Goal: Information Seeking & Learning: Learn about a topic

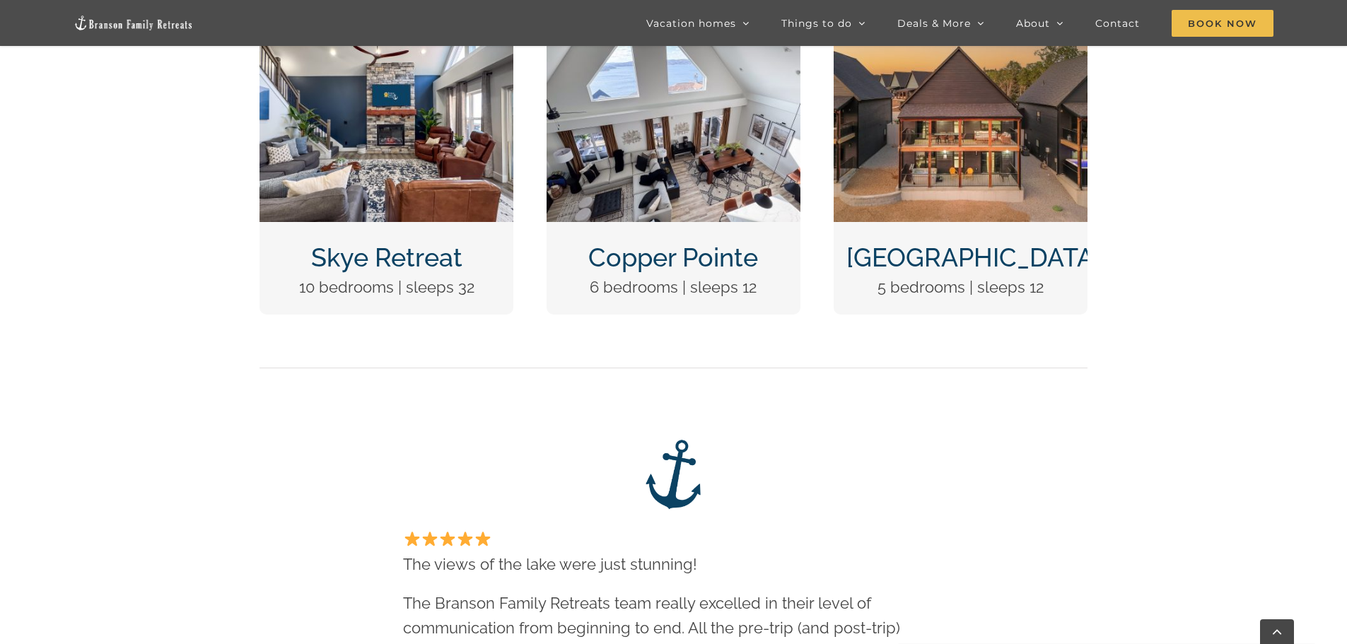
scroll to position [565, 0]
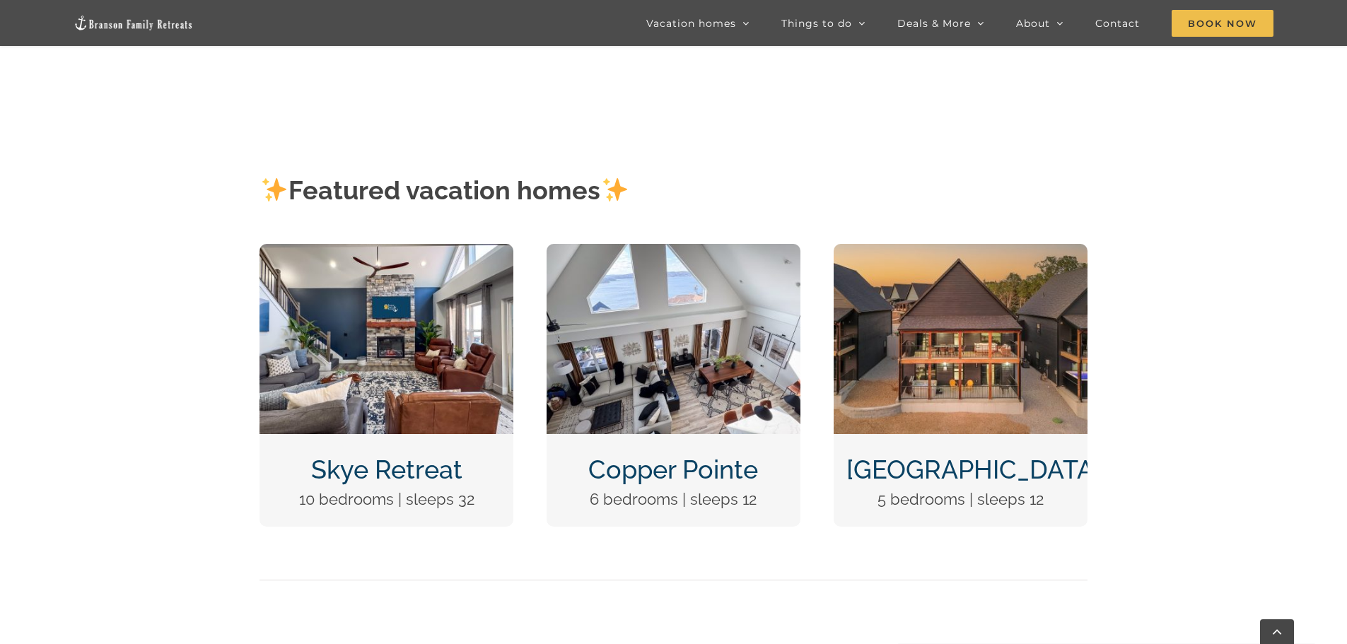
click at [1000, 414] on img "DCIM100MEDIADJI_0124.JPG" at bounding box center [960, 339] width 254 height 190
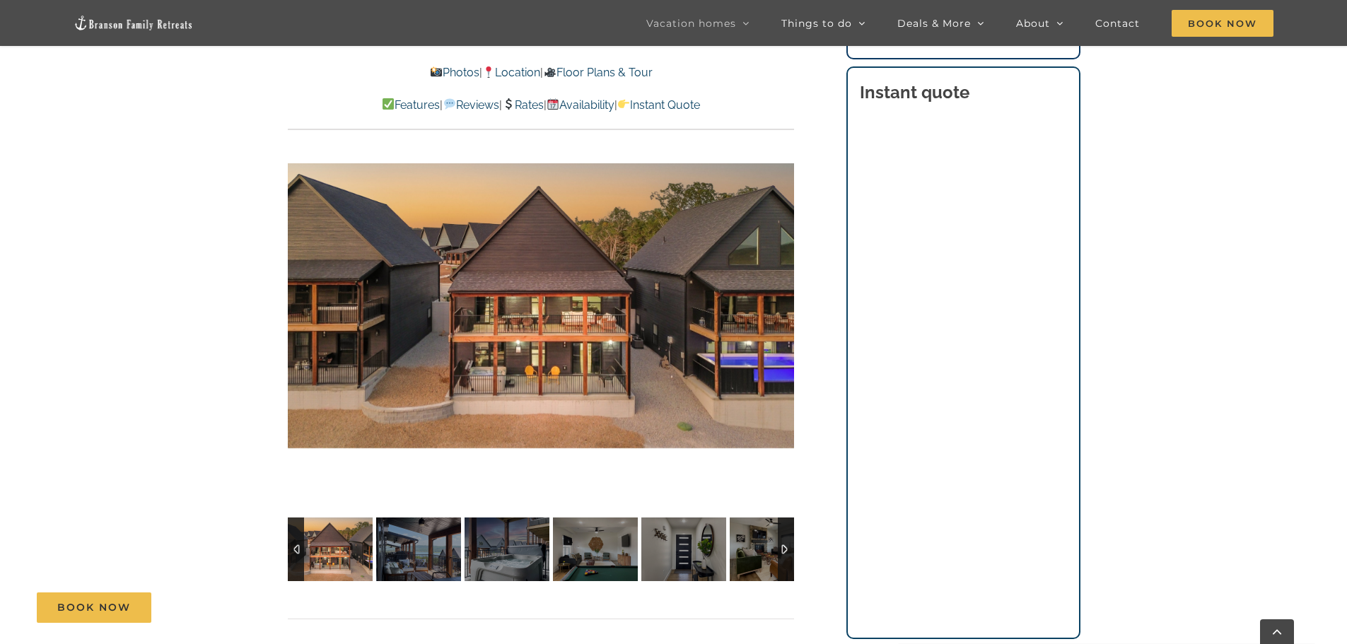
scroll to position [1202, 0]
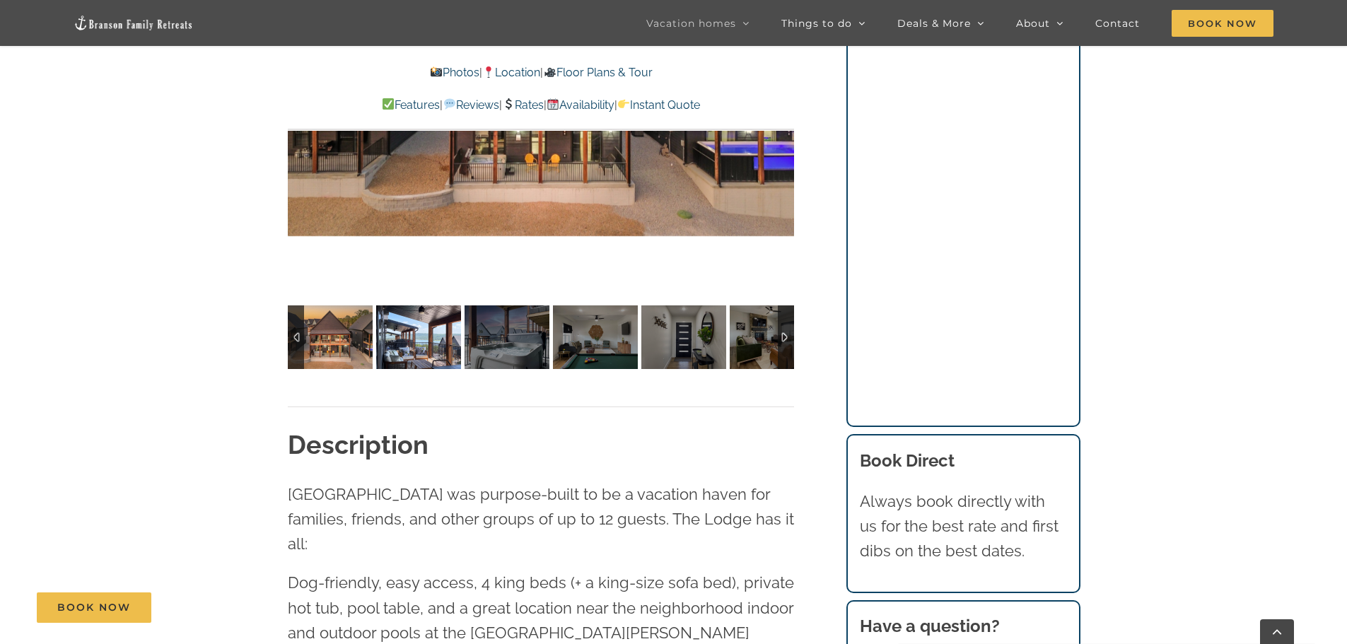
click at [420, 313] on img at bounding box center [418, 337] width 85 height 64
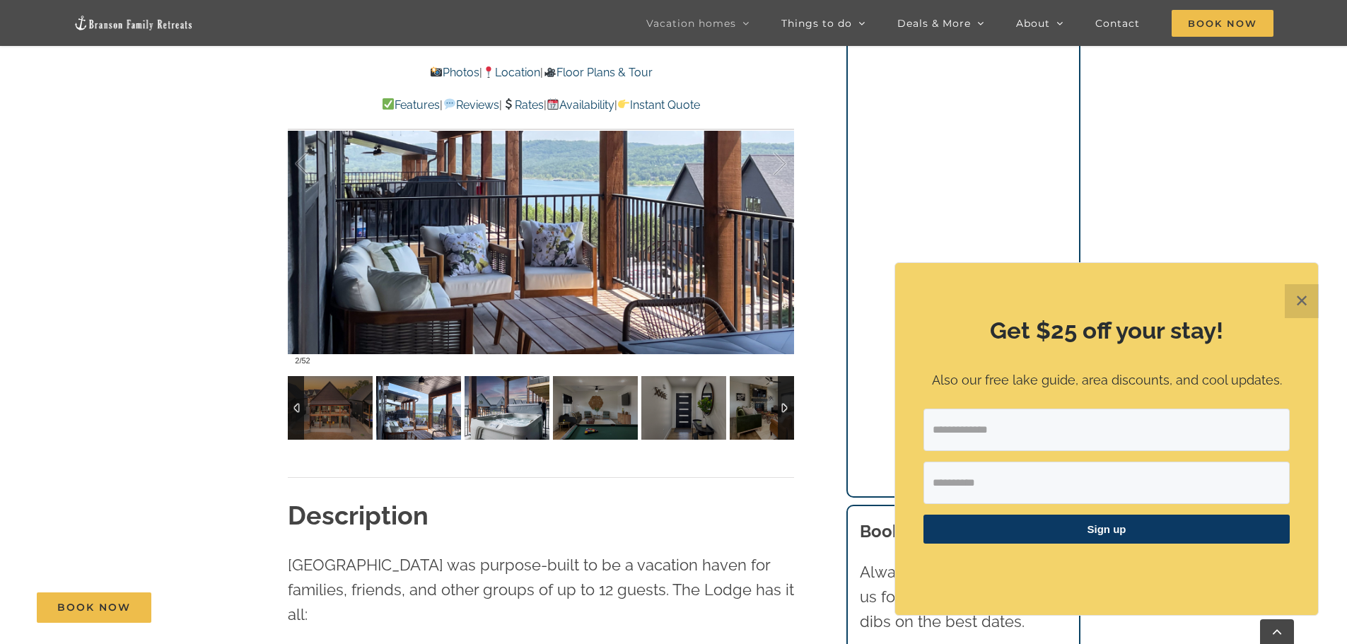
scroll to position [990, 0]
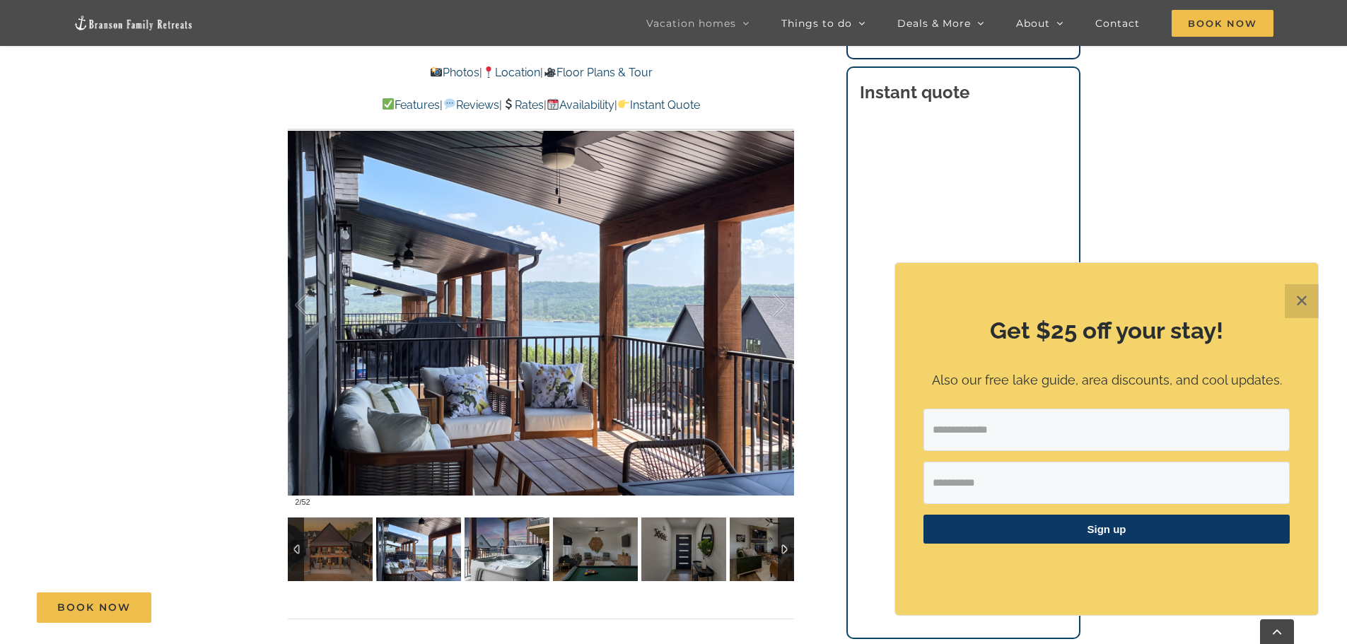
click at [504, 558] on img at bounding box center [506, 549] width 85 height 64
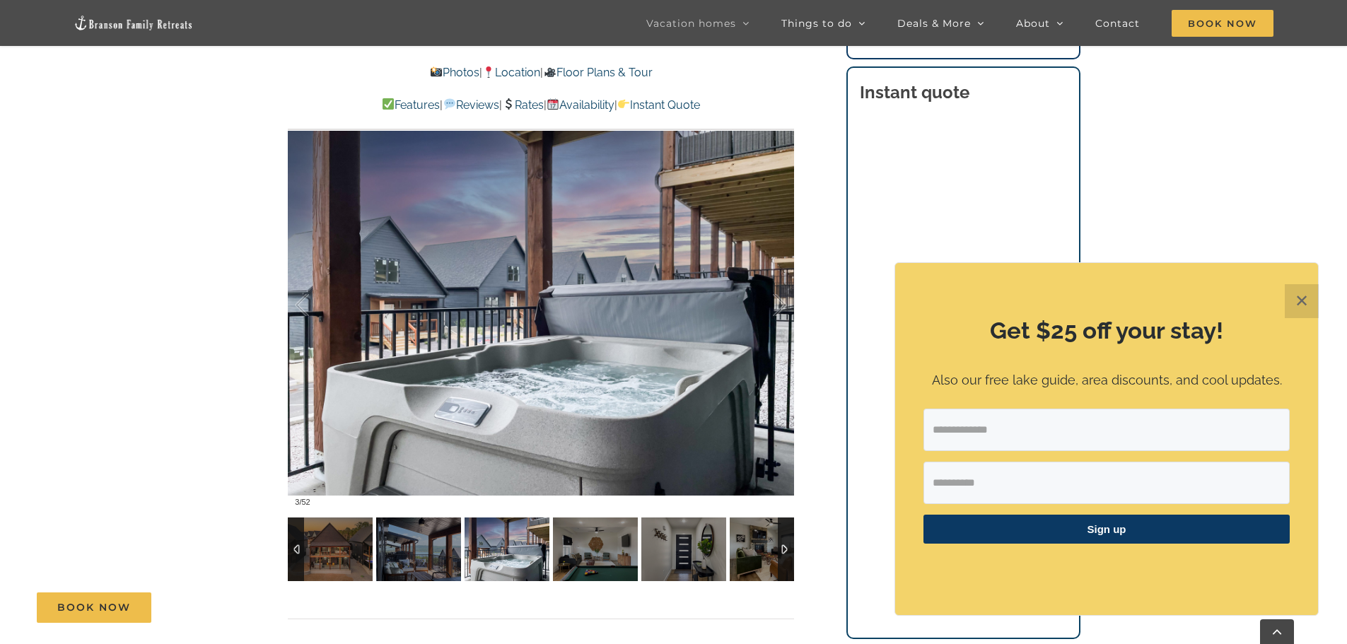
click at [524, 555] on img at bounding box center [506, 549] width 85 height 64
click at [596, 551] on img at bounding box center [595, 549] width 85 height 64
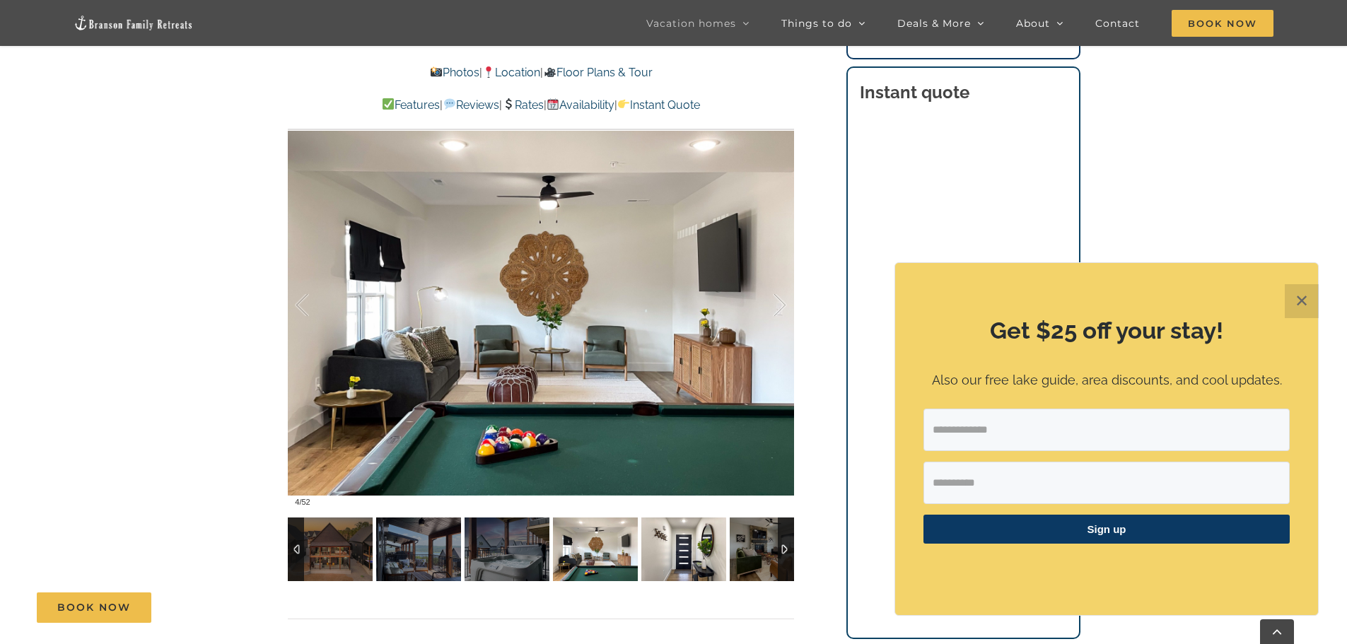
click at [661, 548] on img at bounding box center [683, 549] width 85 height 64
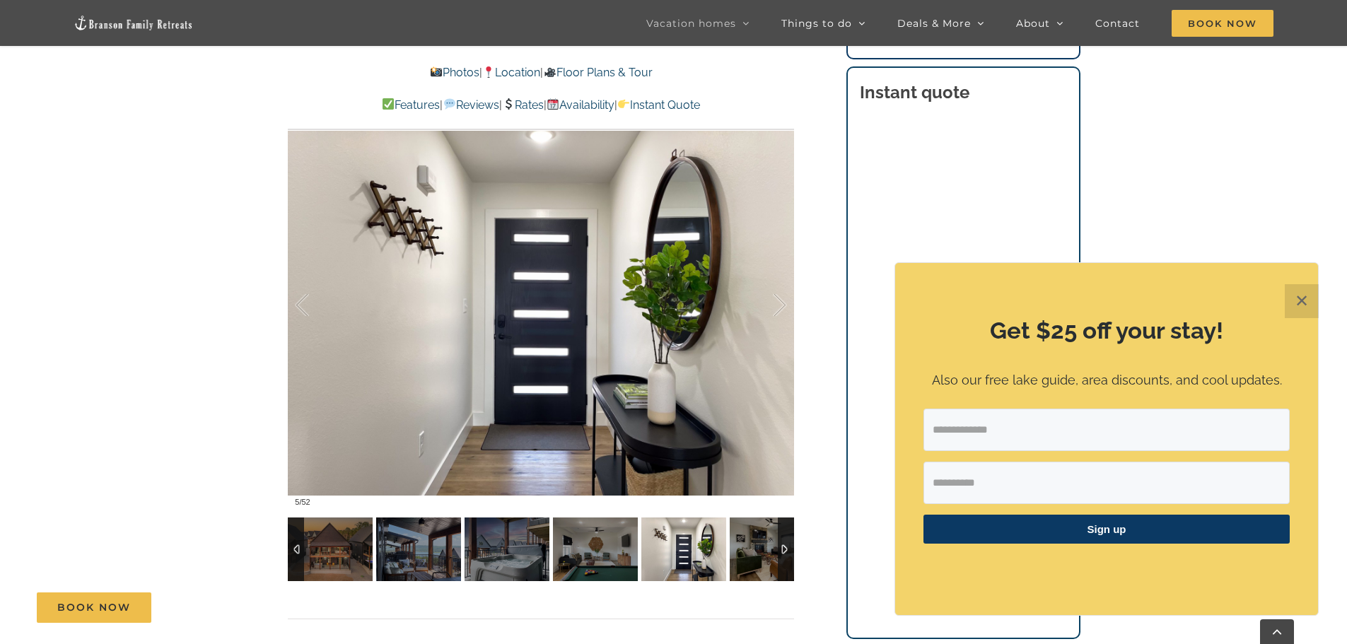
click at [662, 548] on img at bounding box center [683, 549] width 85 height 64
click at [757, 551] on img at bounding box center [771, 549] width 85 height 64
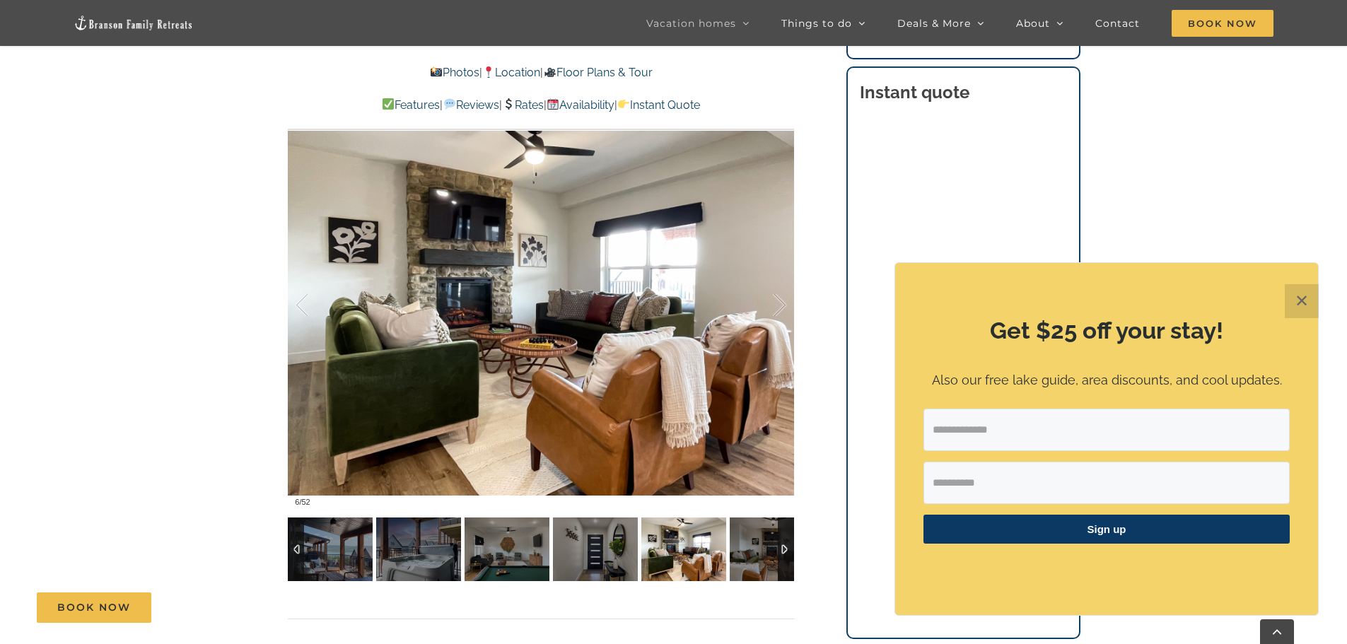
click at [780, 551] on div at bounding box center [786, 549] width 16 height 64
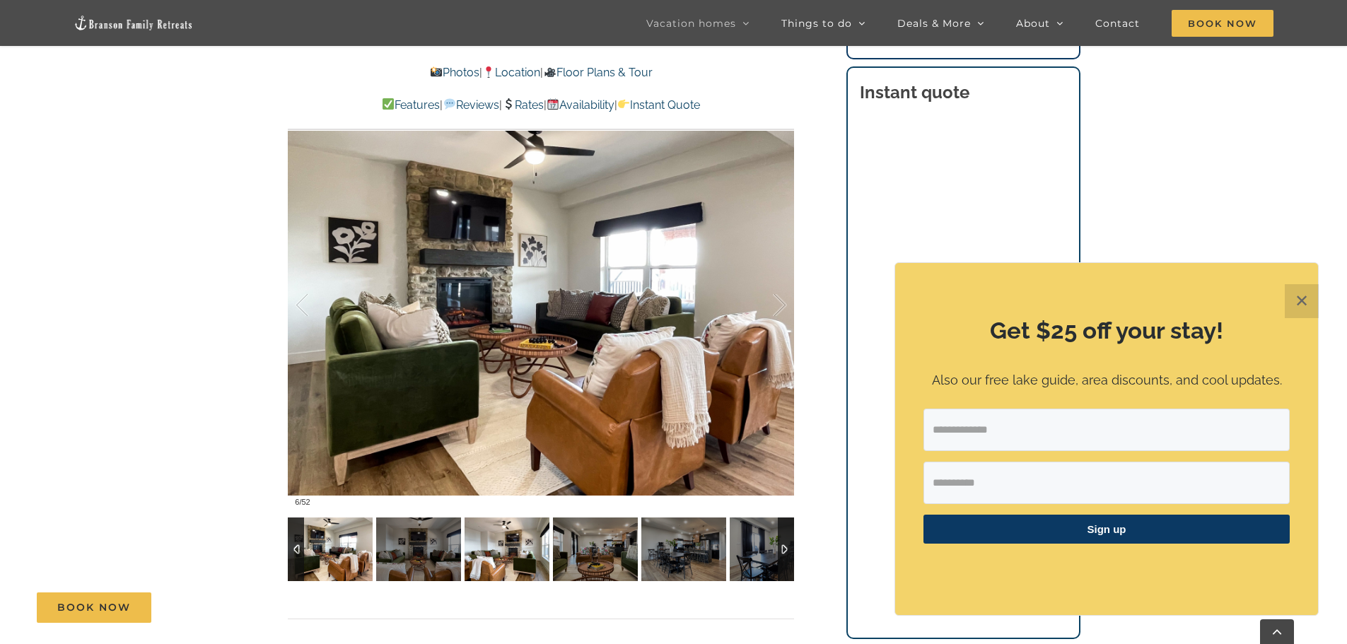
drag, startPoint x: 513, startPoint y: 548, endPoint x: 545, endPoint y: 550, distance: 31.9
click at [515, 549] on img at bounding box center [506, 549] width 85 height 64
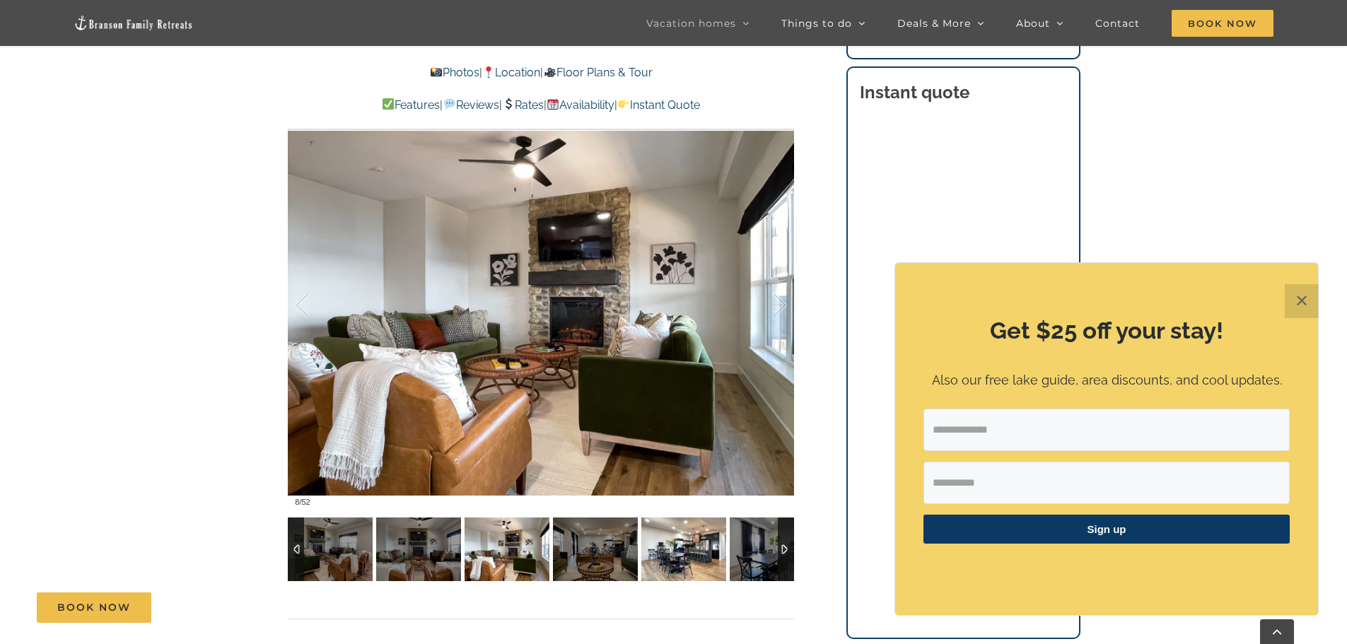
click at [664, 553] on img at bounding box center [683, 549] width 85 height 64
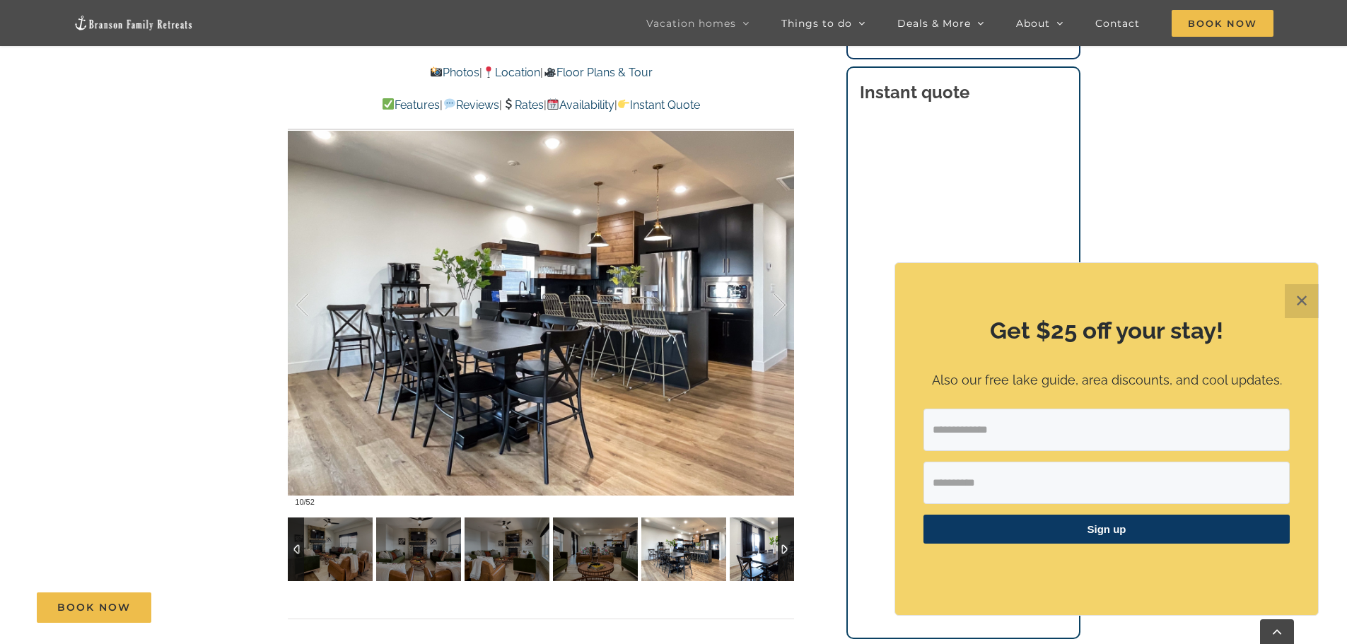
click at [752, 539] on img at bounding box center [771, 549] width 85 height 64
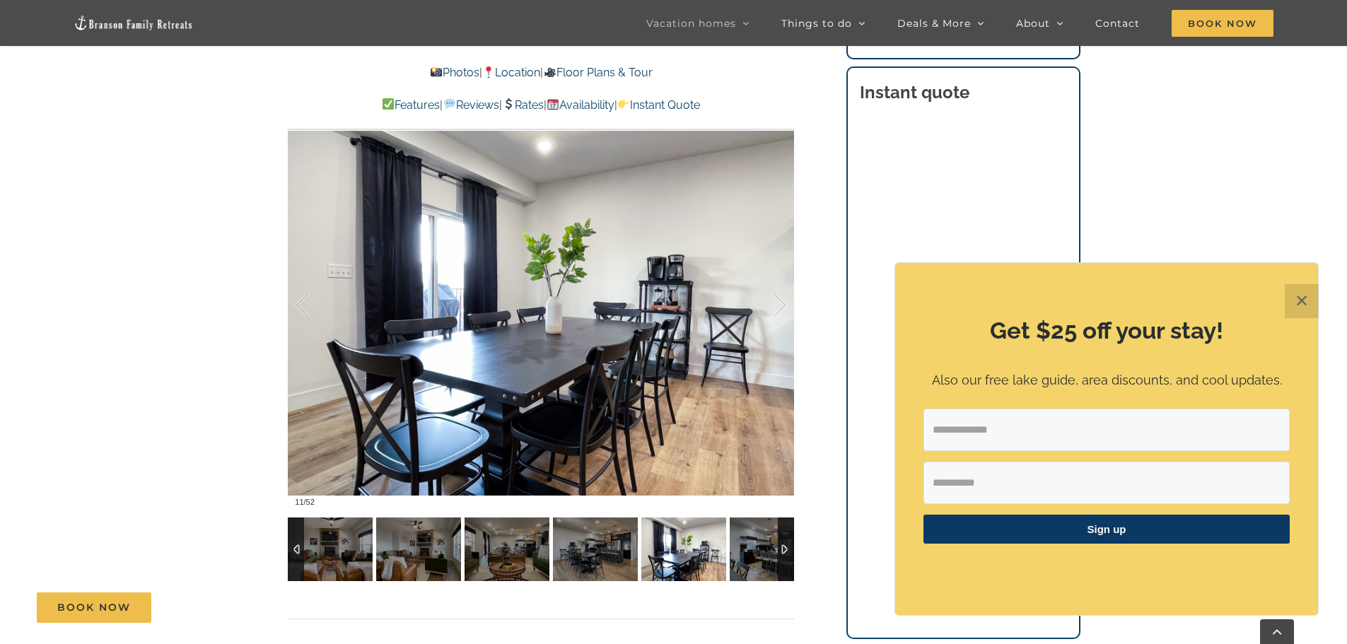
click at [786, 551] on div at bounding box center [786, 549] width 16 height 64
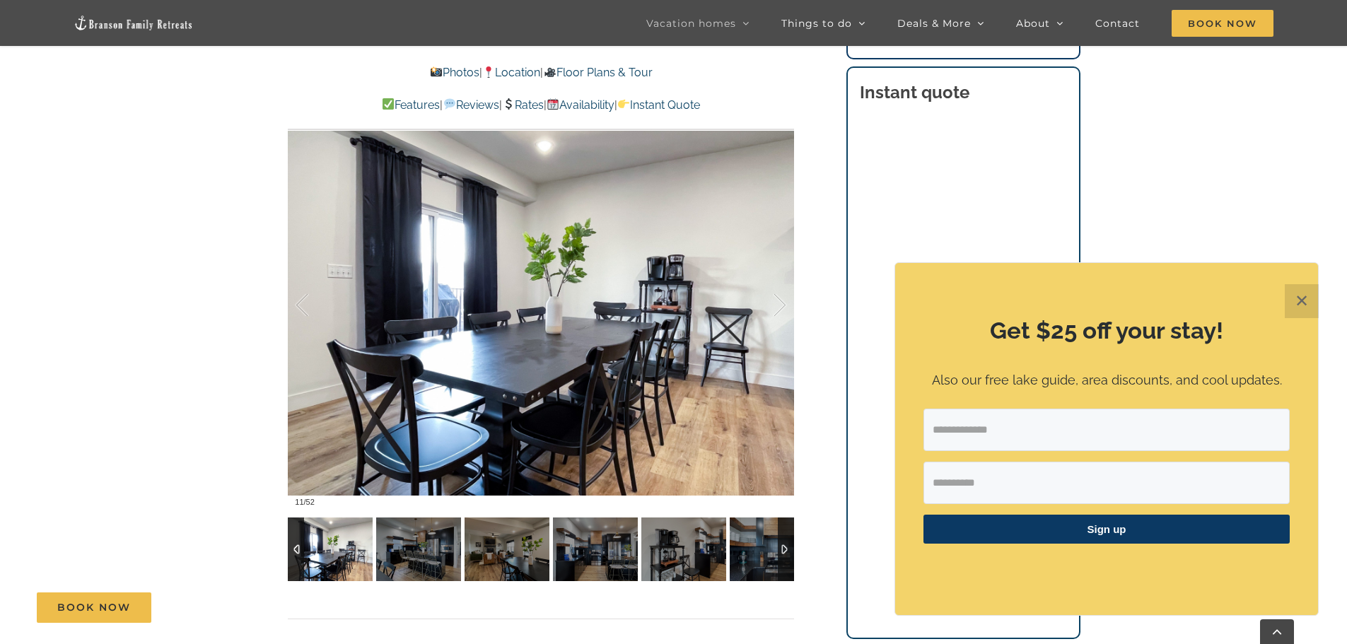
click at [786, 551] on div at bounding box center [786, 549] width 16 height 64
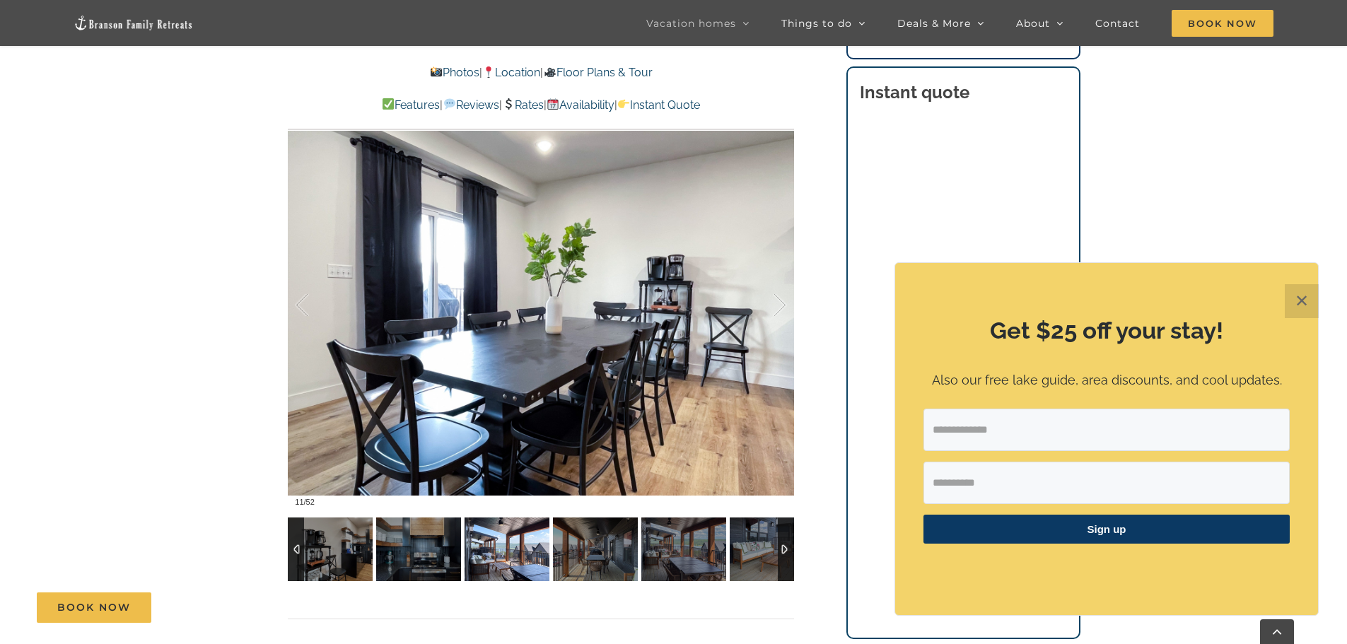
click at [510, 568] on img at bounding box center [506, 549] width 85 height 64
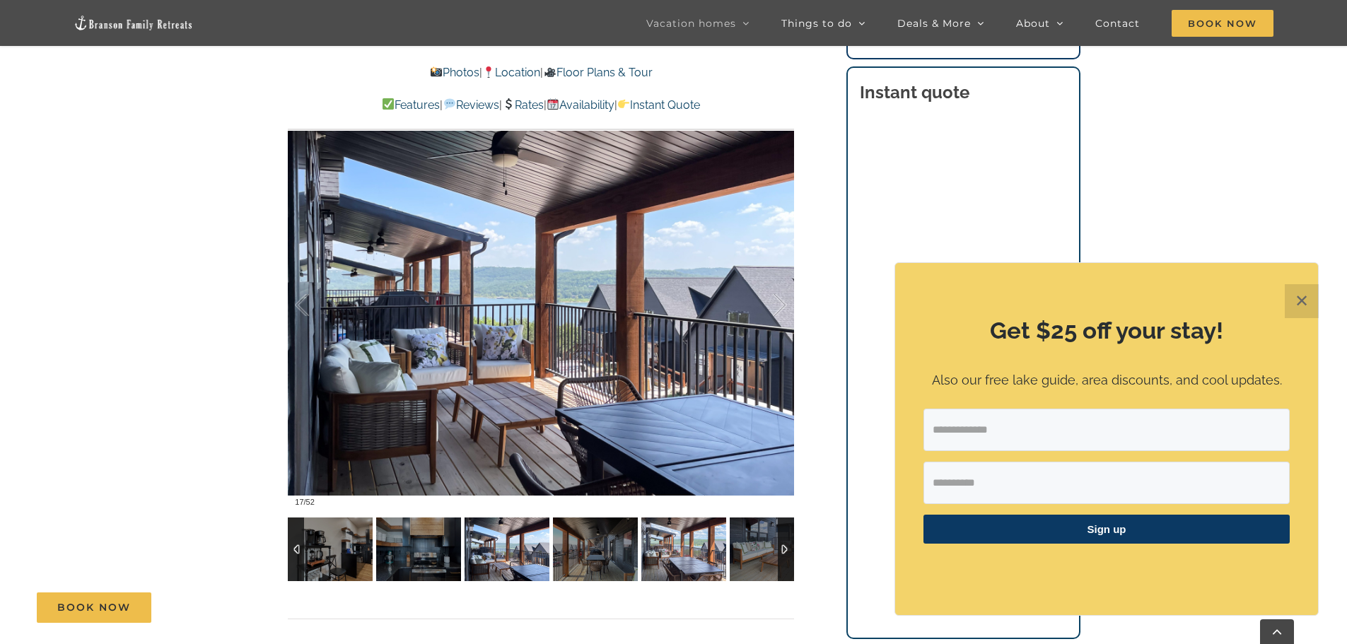
click at [684, 551] on img at bounding box center [683, 549] width 85 height 64
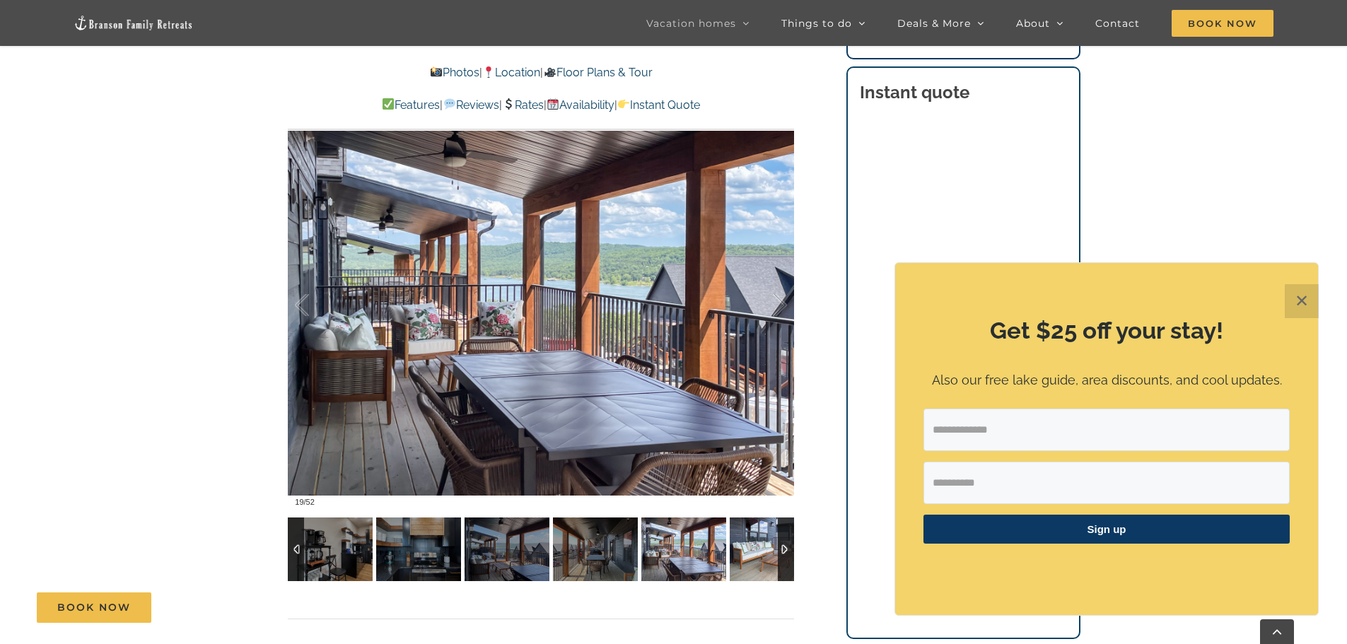
click at [732, 548] on img at bounding box center [771, 549] width 85 height 64
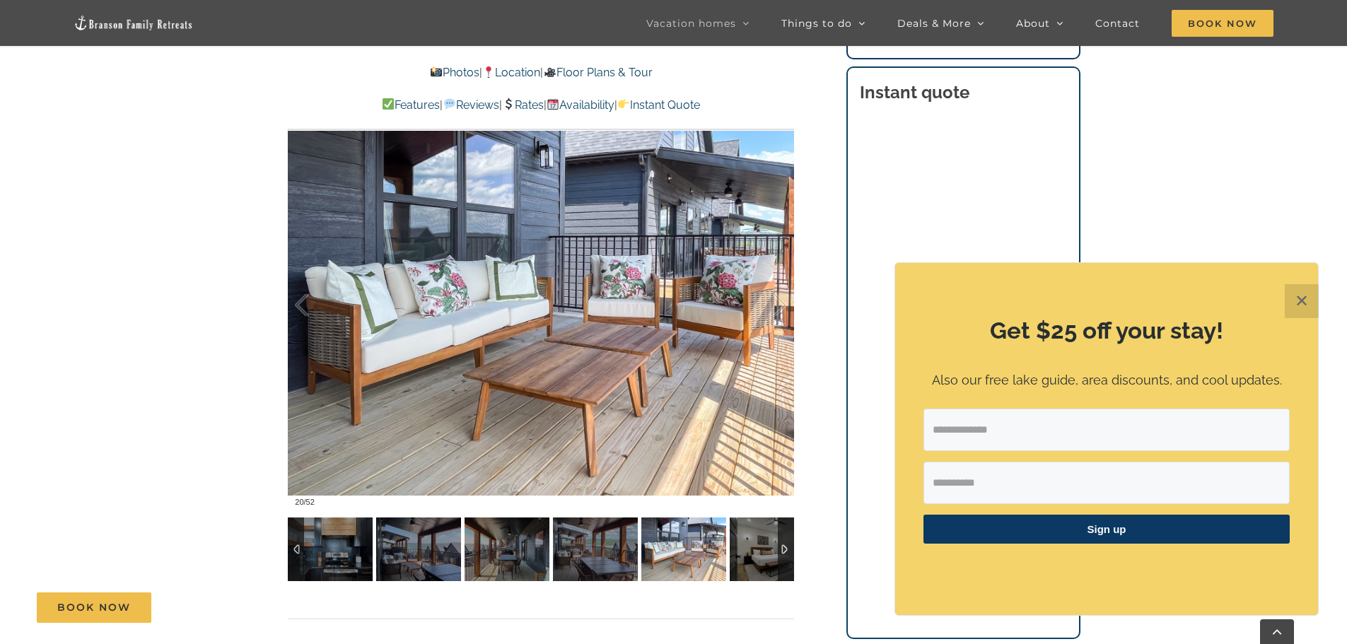
click at [794, 551] on div at bounding box center [786, 549] width 16 height 64
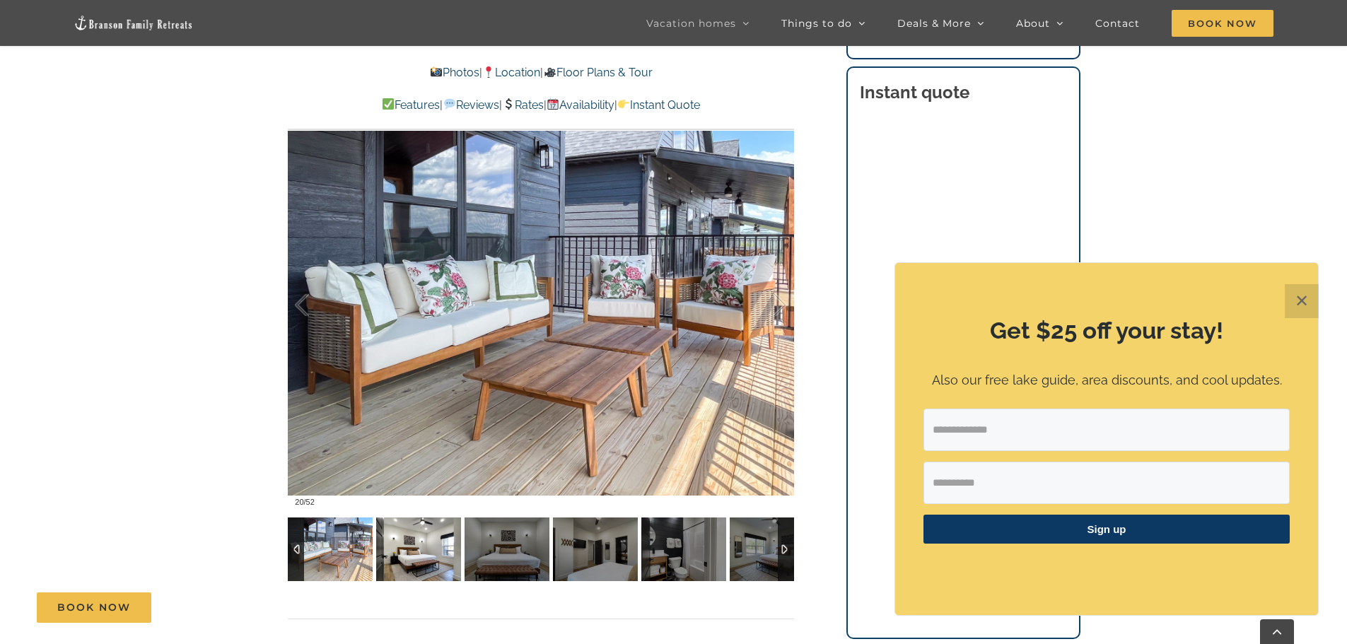
click at [440, 546] on img at bounding box center [418, 549] width 85 height 64
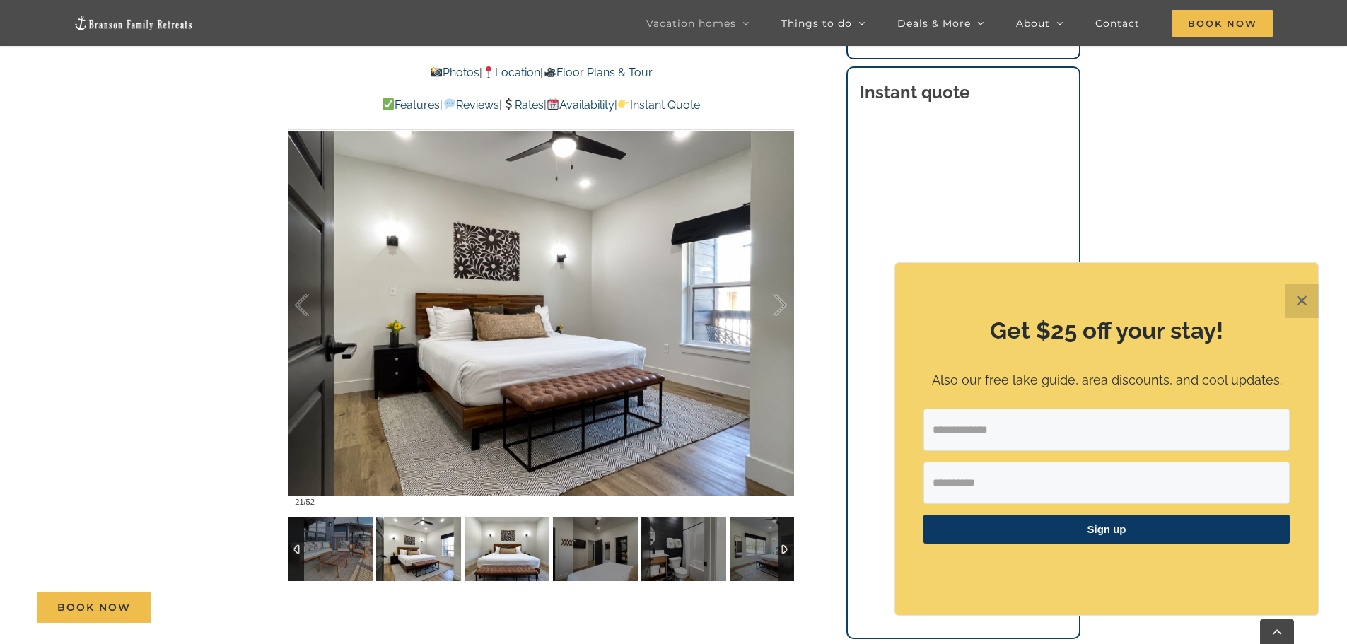
click at [502, 538] on img at bounding box center [506, 549] width 85 height 64
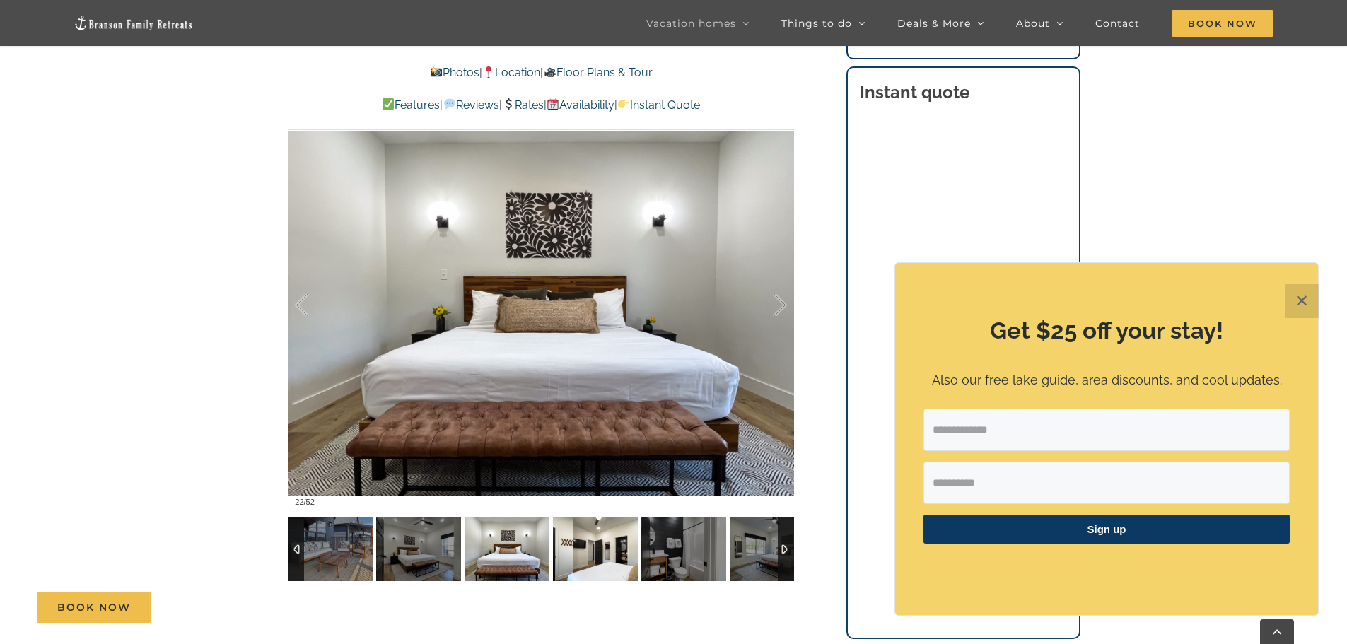
click at [620, 539] on img at bounding box center [595, 549] width 85 height 64
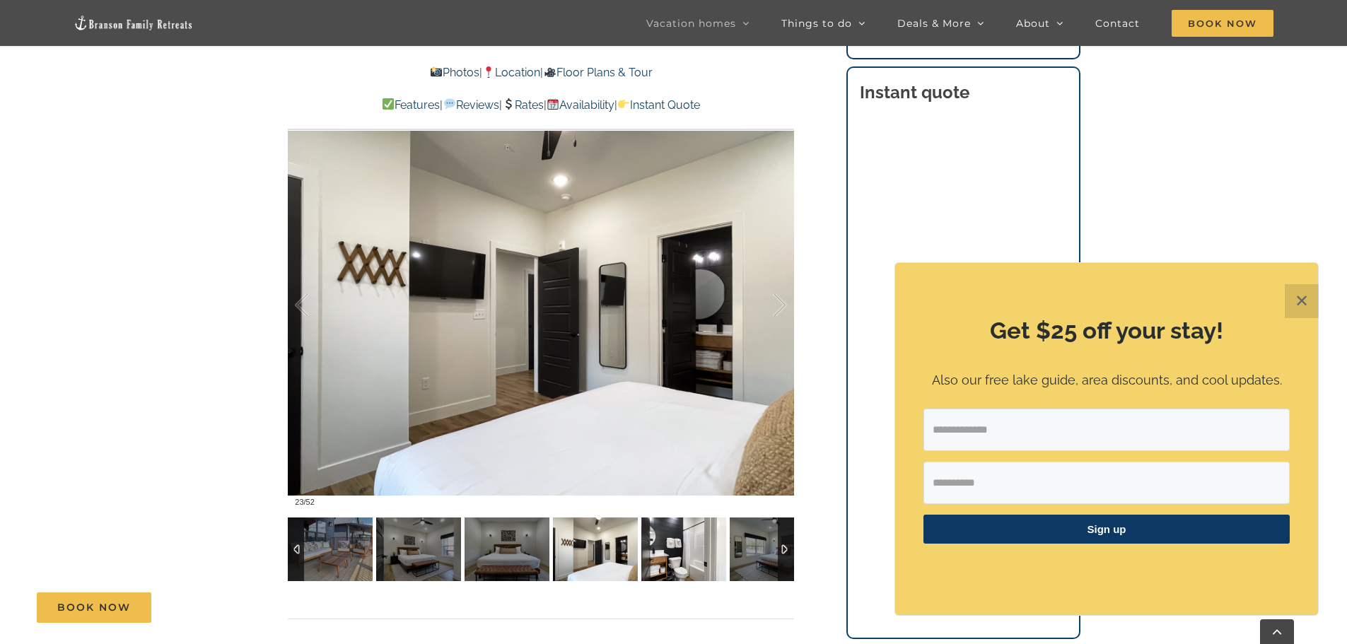
click at [660, 539] on img at bounding box center [683, 549] width 85 height 64
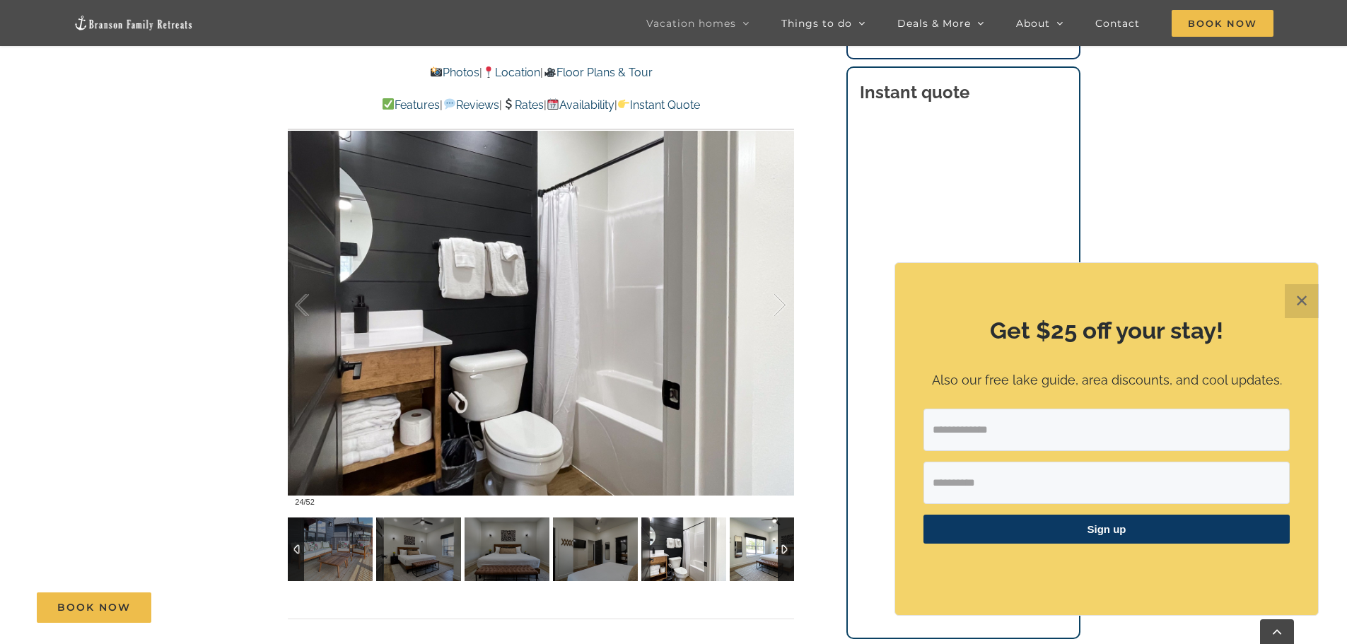
click at [770, 538] on img at bounding box center [771, 549] width 85 height 64
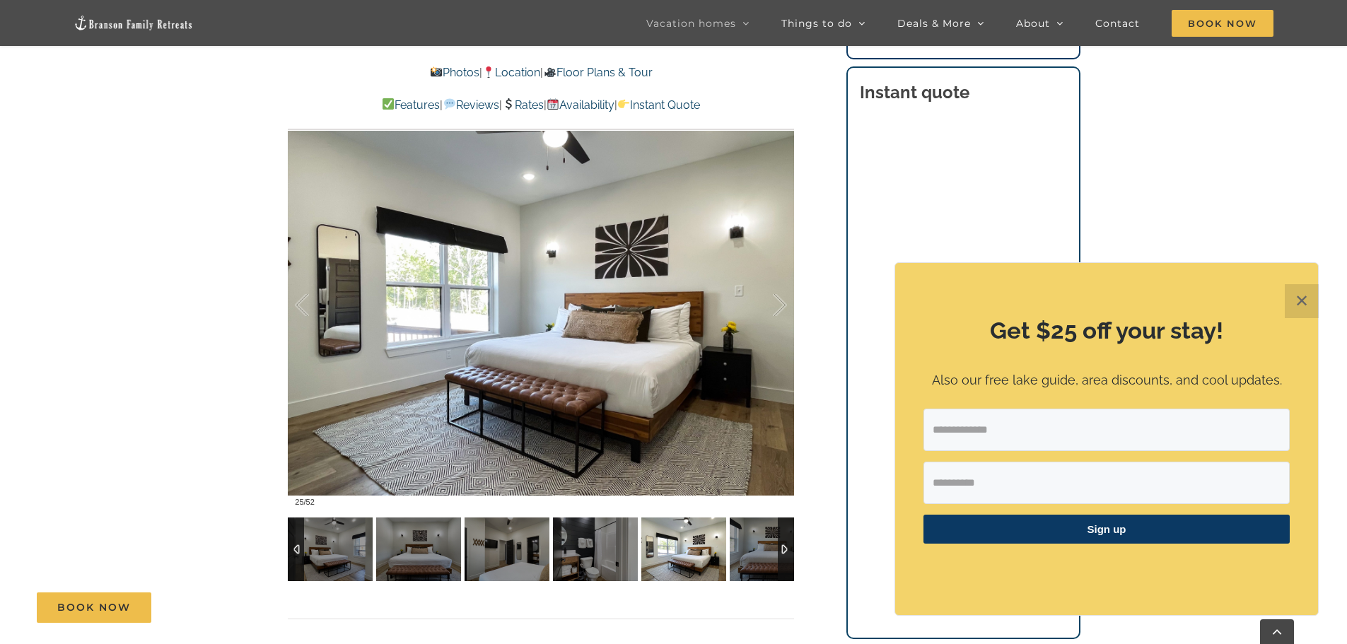
click at [787, 538] on div at bounding box center [786, 549] width 16 height 64
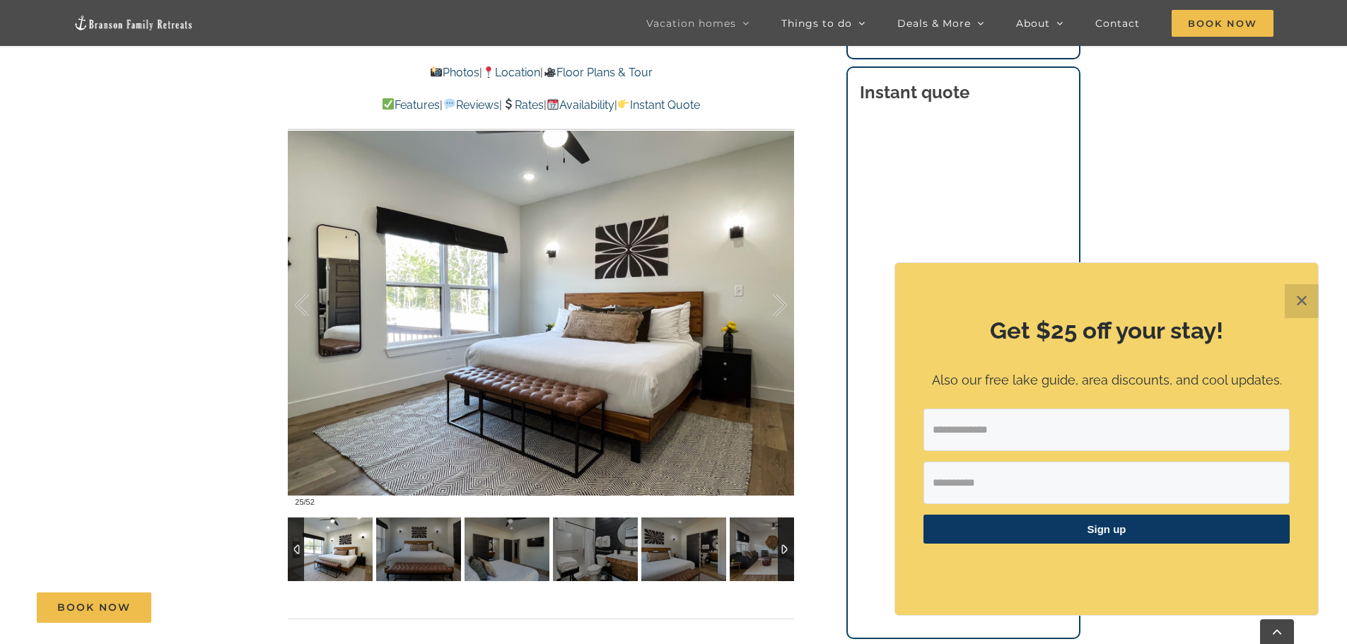
click at [787, 538] on div at bounding box center [786, 549] width 16 height 64
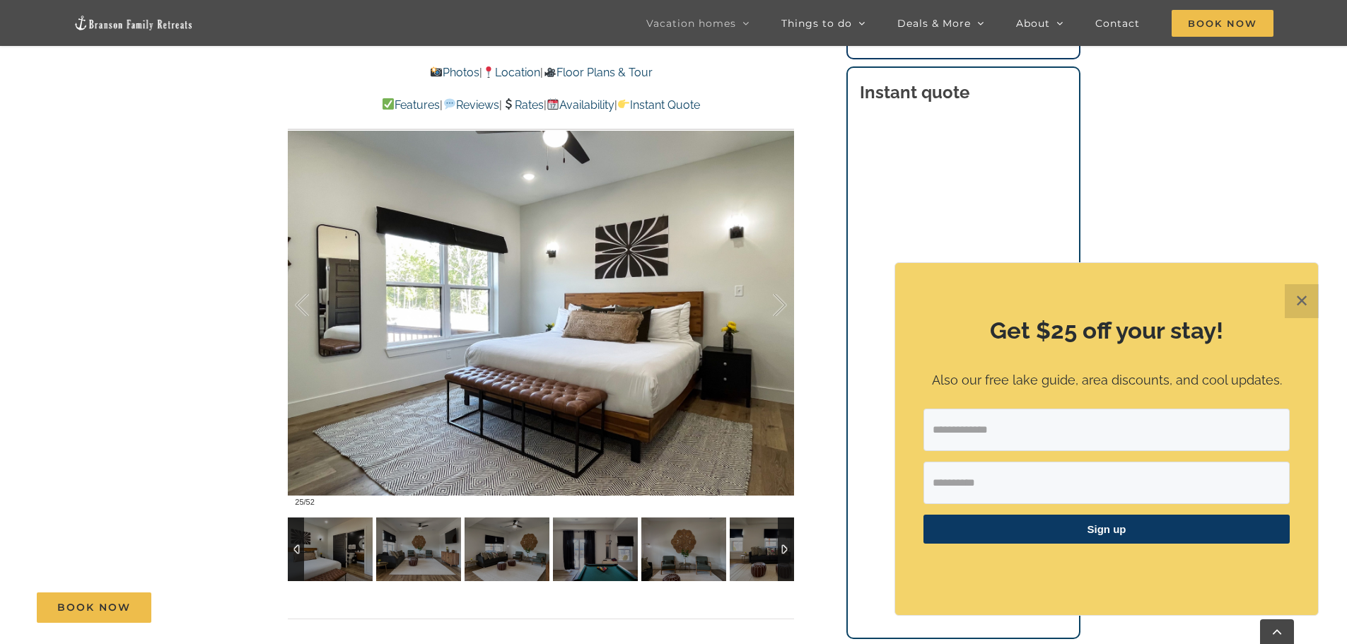
click at [787, 538] on div at bounding box center [786, 549] width 16 height 64
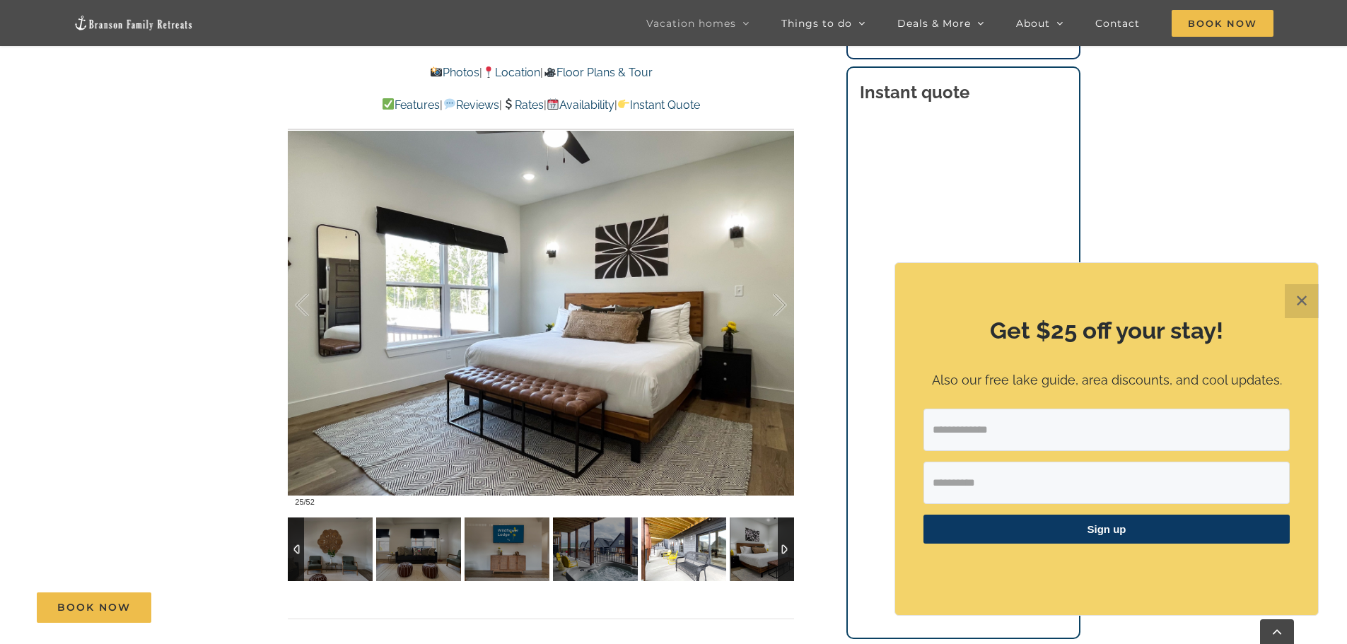
click at [715, 542] on img at bounding box center [683, 549] width 85 height 64
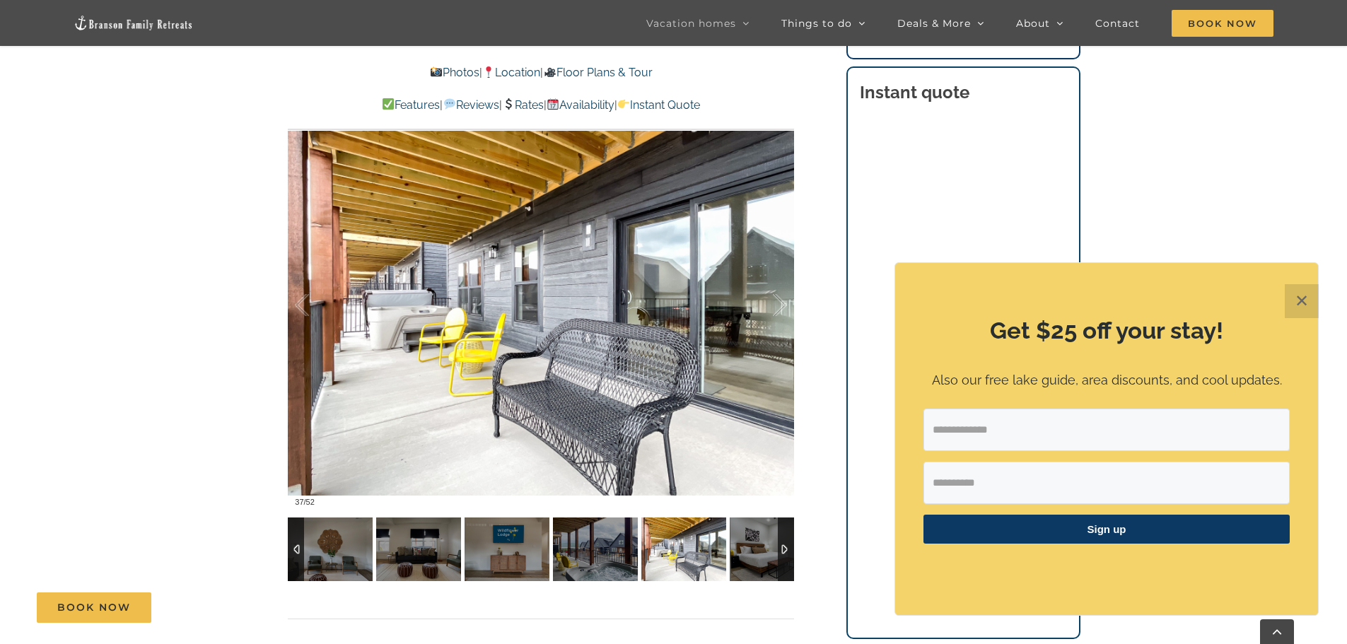
click at [785, 547] on div at bounding box center [786, 549] width 16 height 64
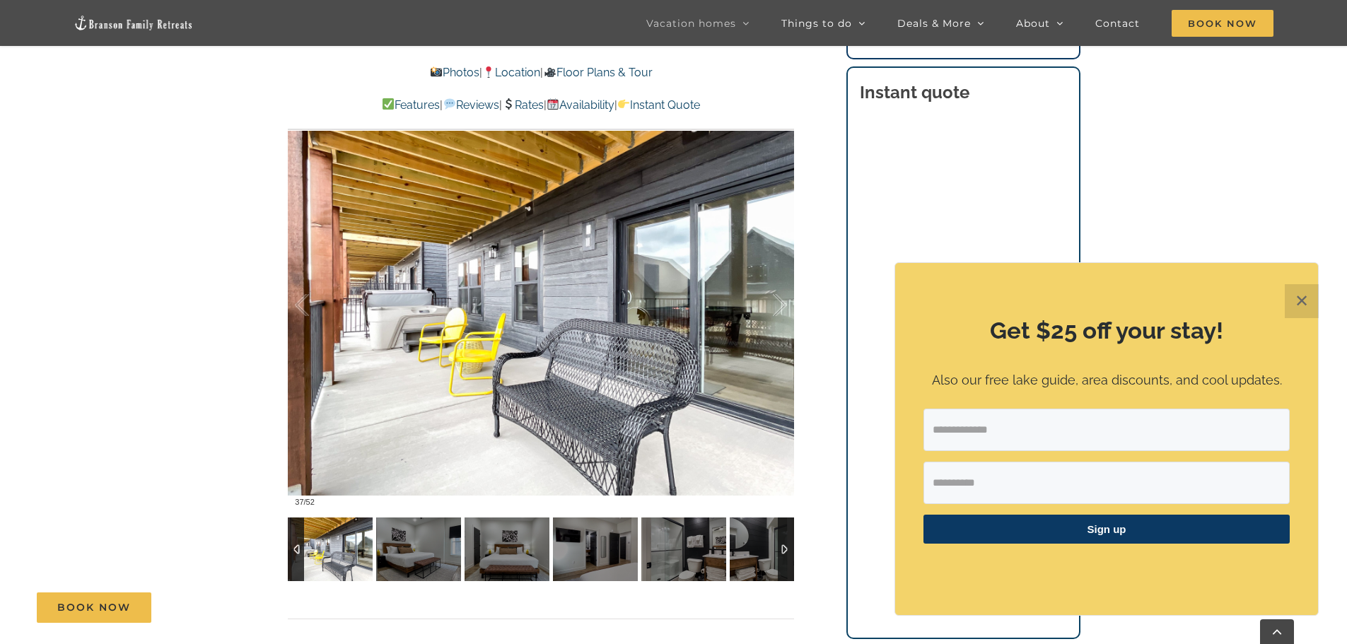
click at [785, 547] on div at bounding box center [786, 549] width 16 height 64
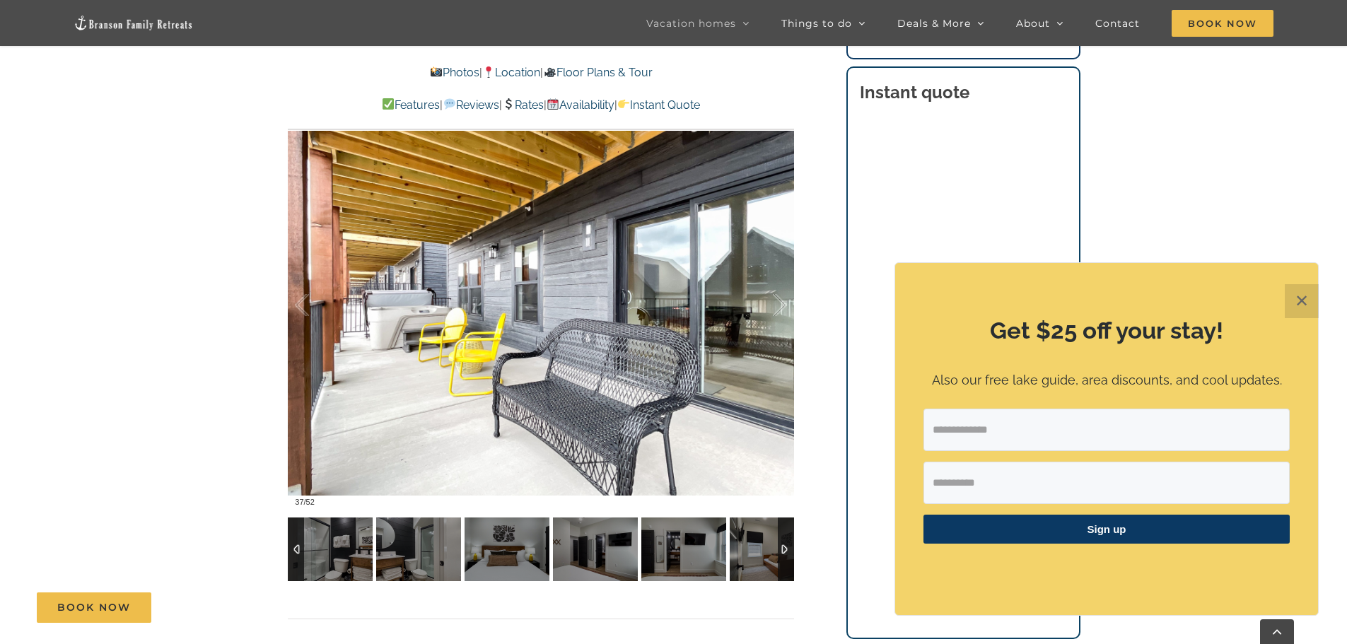
click at [785, 547] on div at bounding box center [786, 549] width 16 height 64
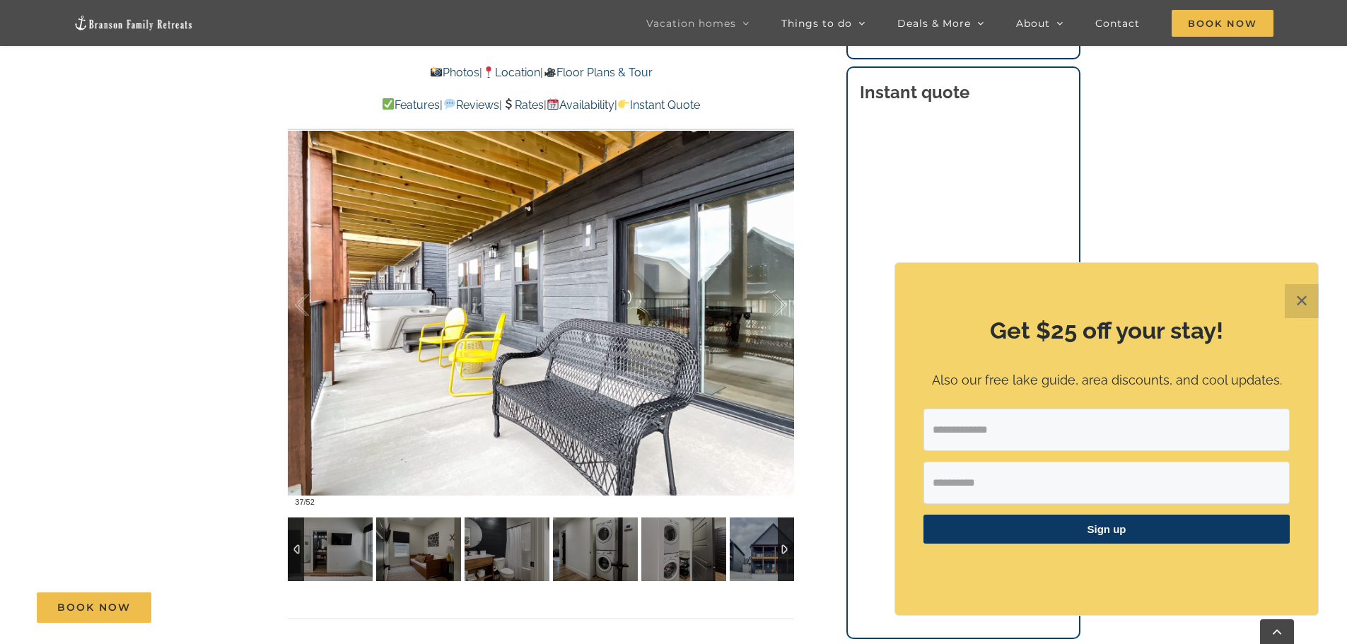
click at [785, 547] on div at bounding box center [786, 549] width 16 height 64
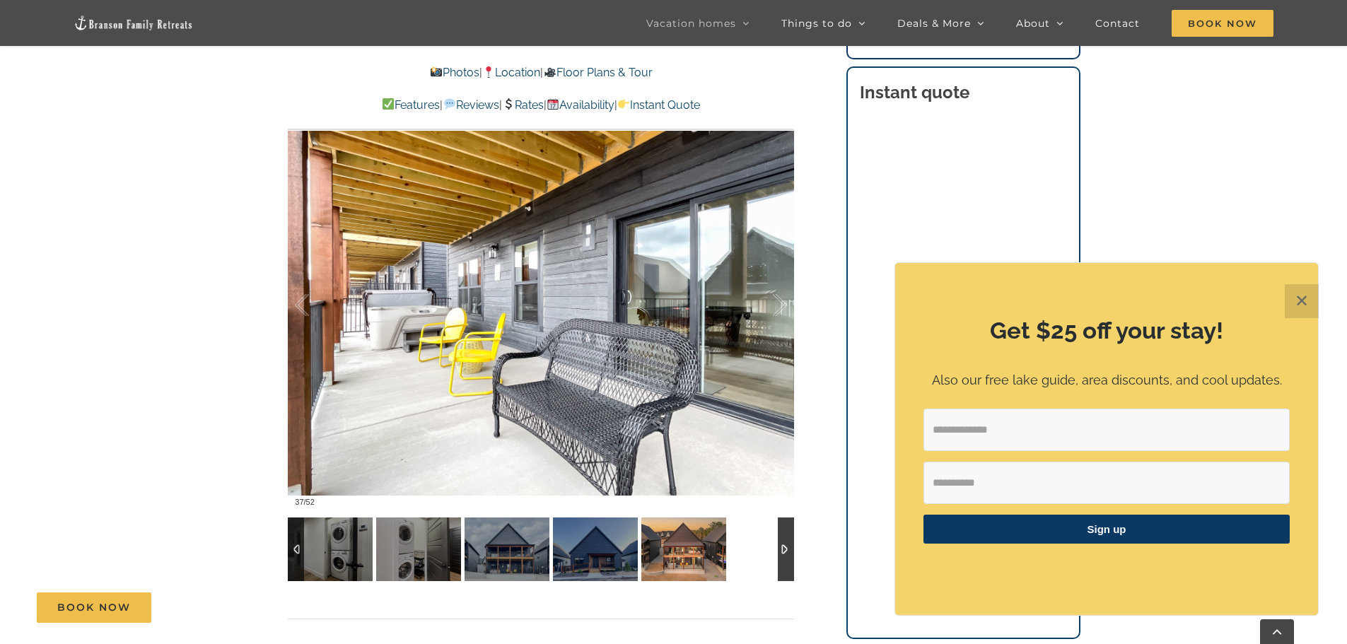
click at [692, 547] on img at bounding box center [683, 549] width 85 height 64
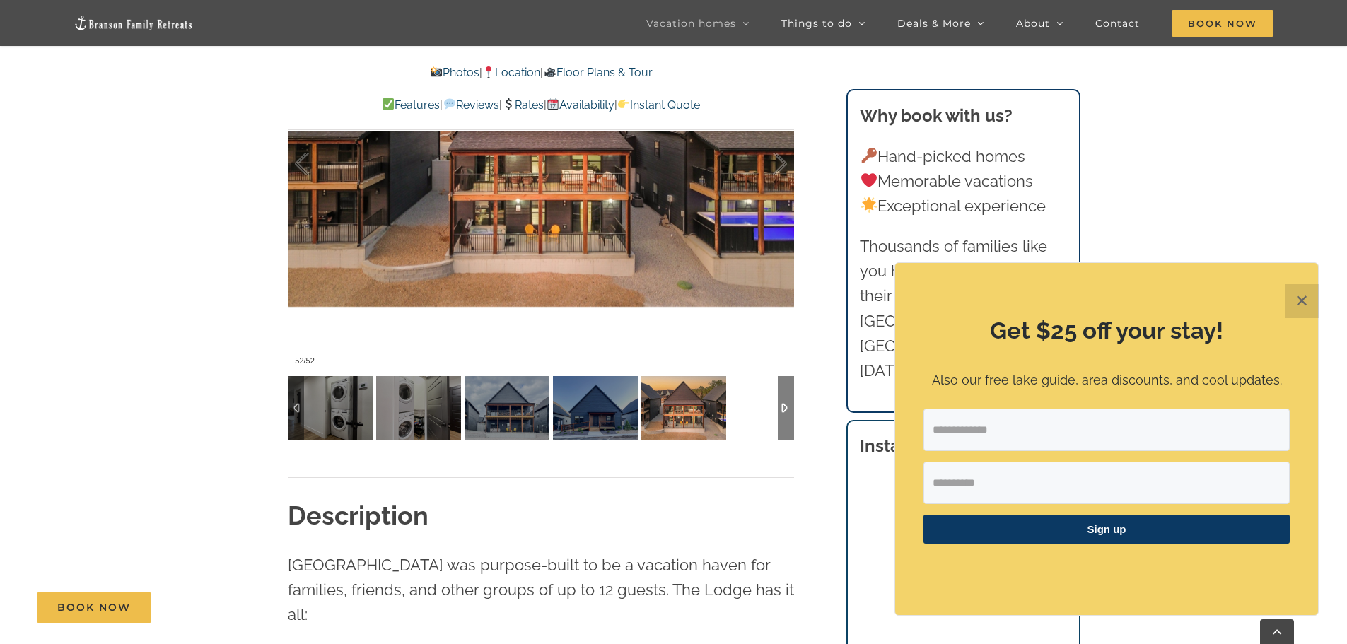
scroll to position [636, 0]
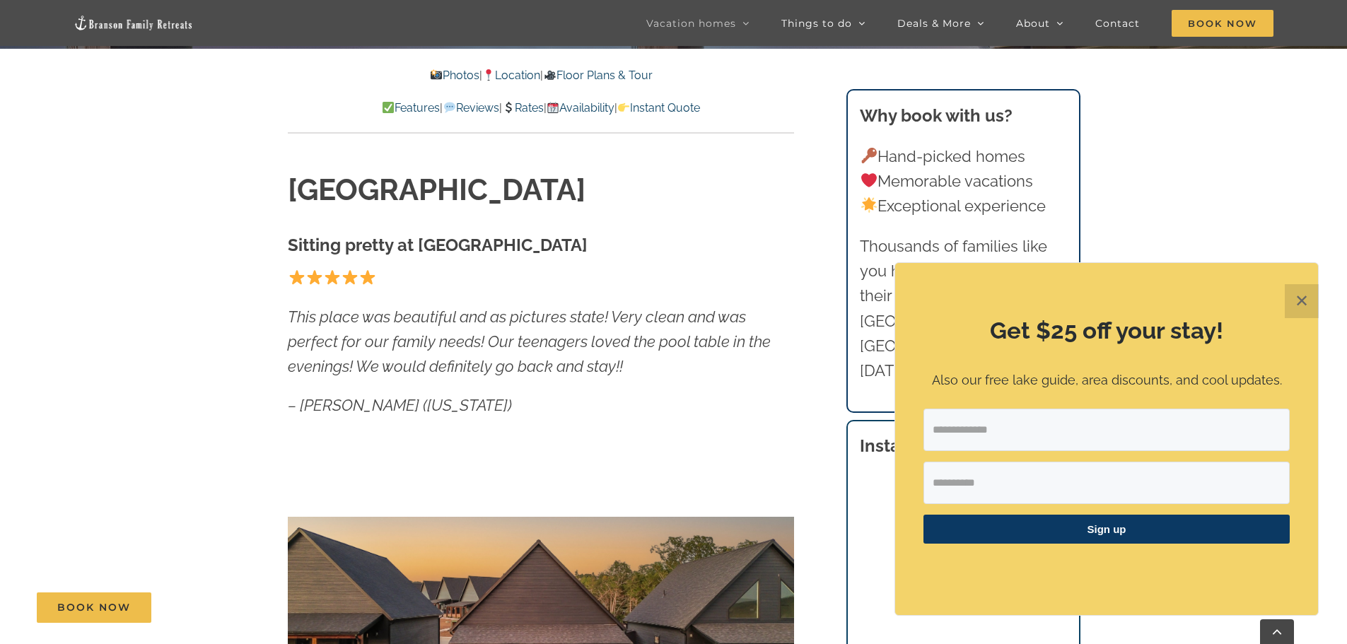
click at [532, 102] on link "Rates" at bounding box center [523, 107] width 42 height 13
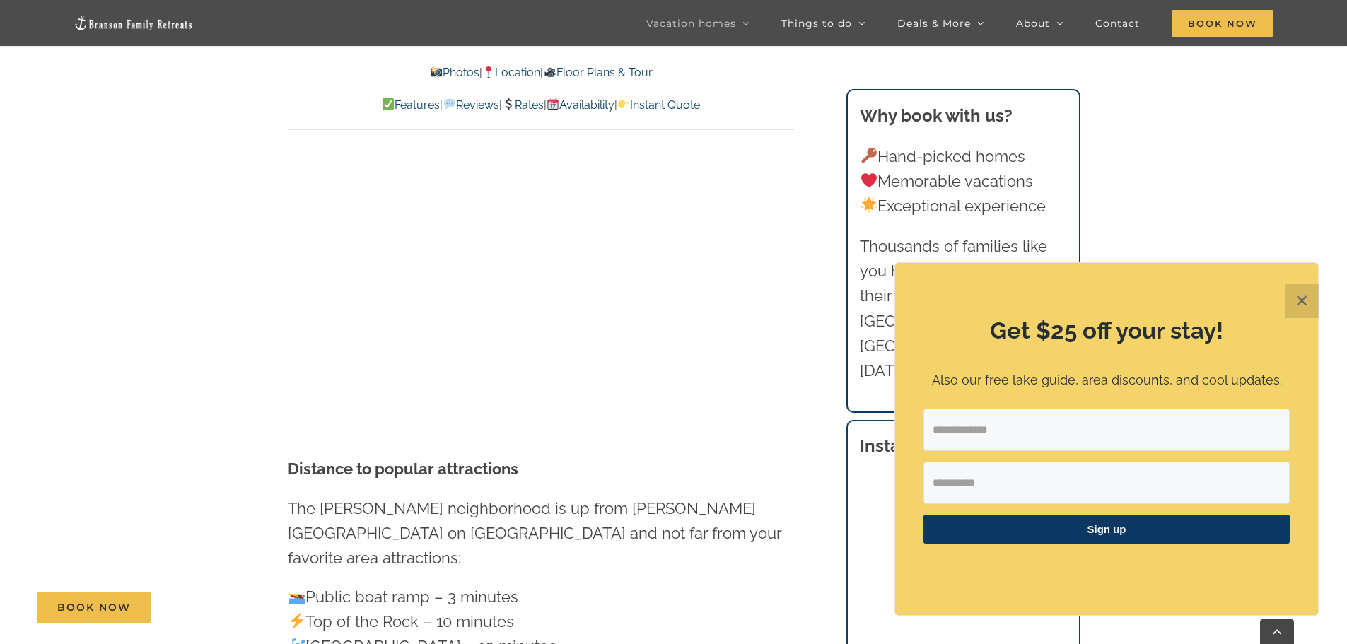
scroll to position [3241, 0]
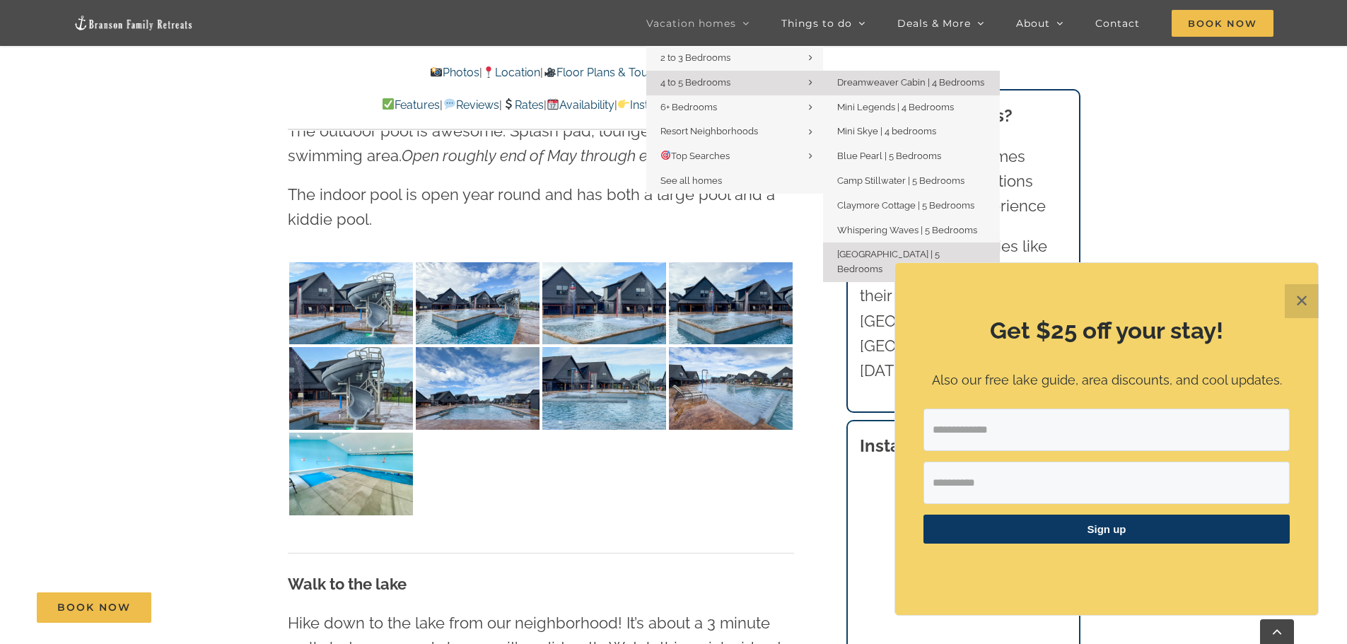
click at [926, 78] on span "Dreamweaver Cabin | 4 Bedrooms" at bounding box center [910, 82] width 147 height 11
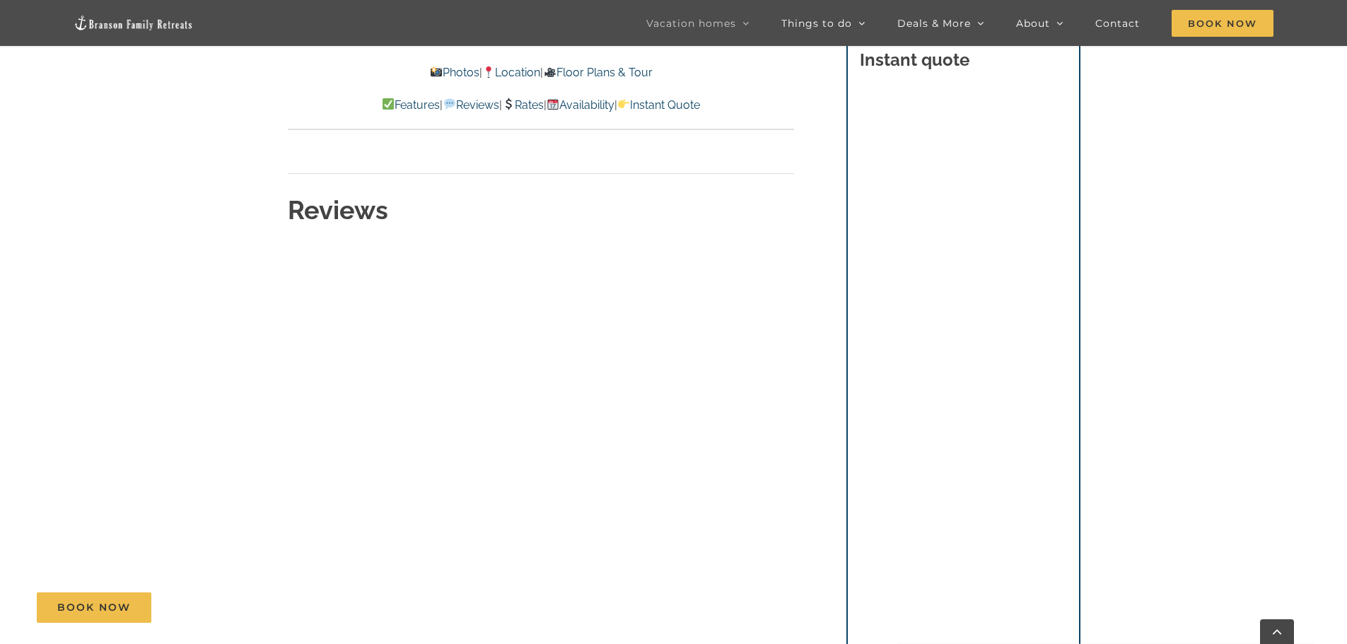
scroll to position [6715, 0]
